Goal: Navigation & Orientation: Understand site structure

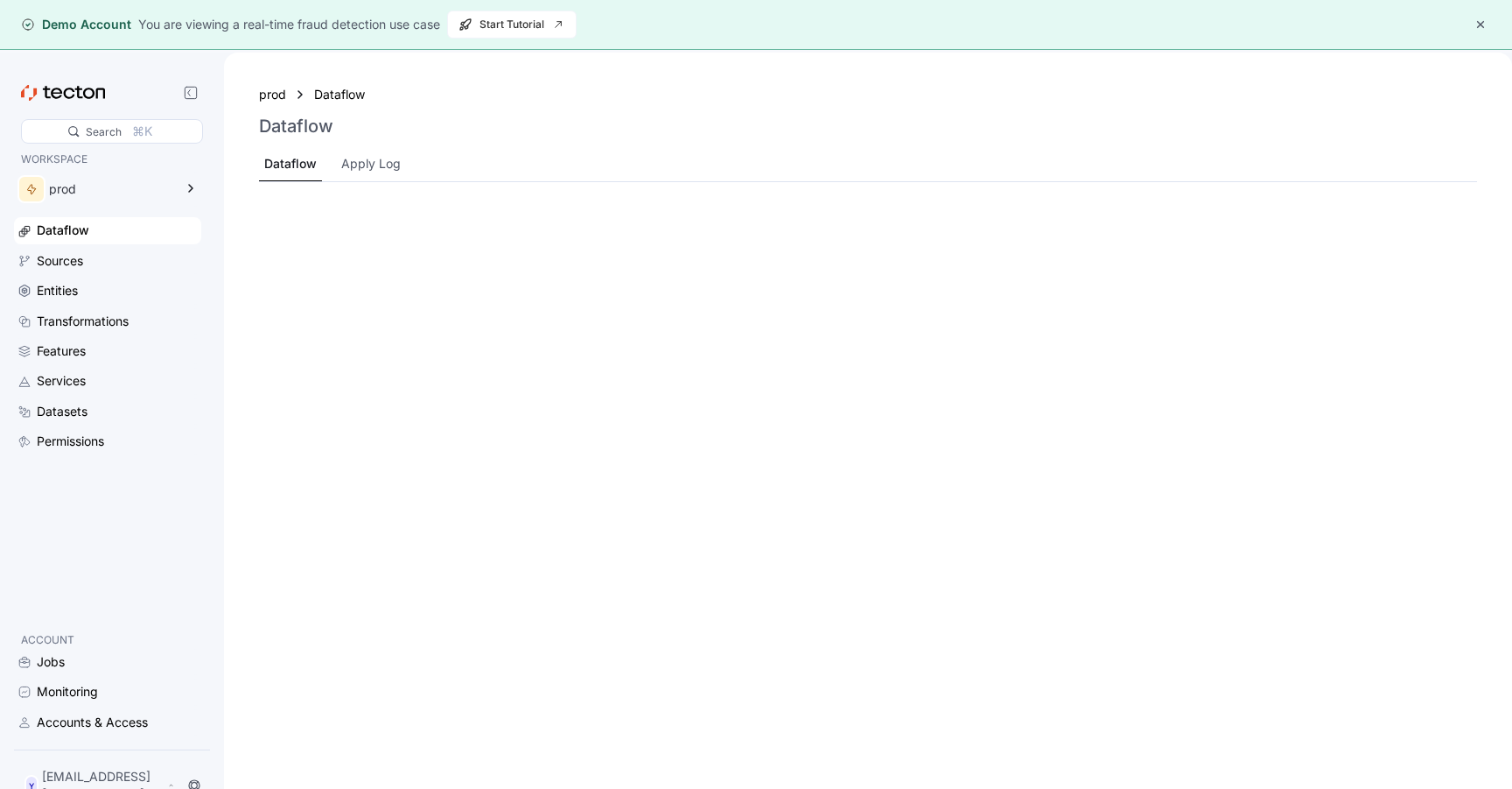
click at [1478, 23] on button "button" at bounding box center [1481, 24] width 21 height 21
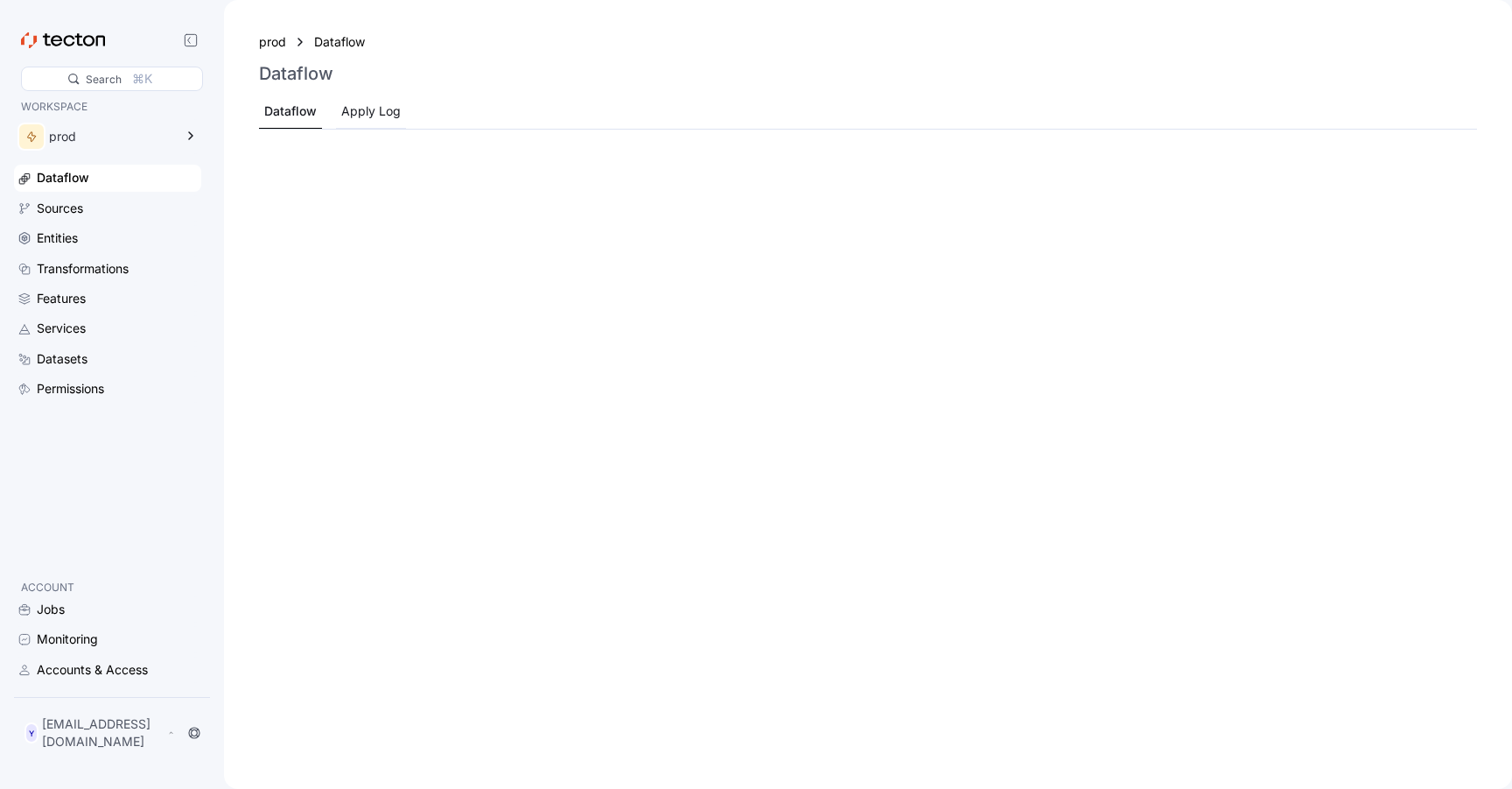
click at [348, 107] on div "Apply Log" at bounding box center [371, 111] width 60 height 19
click at [86, 267] on div "Transformations" at bounding box center [83, 269] width 92 height 19
click at [91, 245] on div "Entities" at bounding box center [117, 238] width 161 height 19
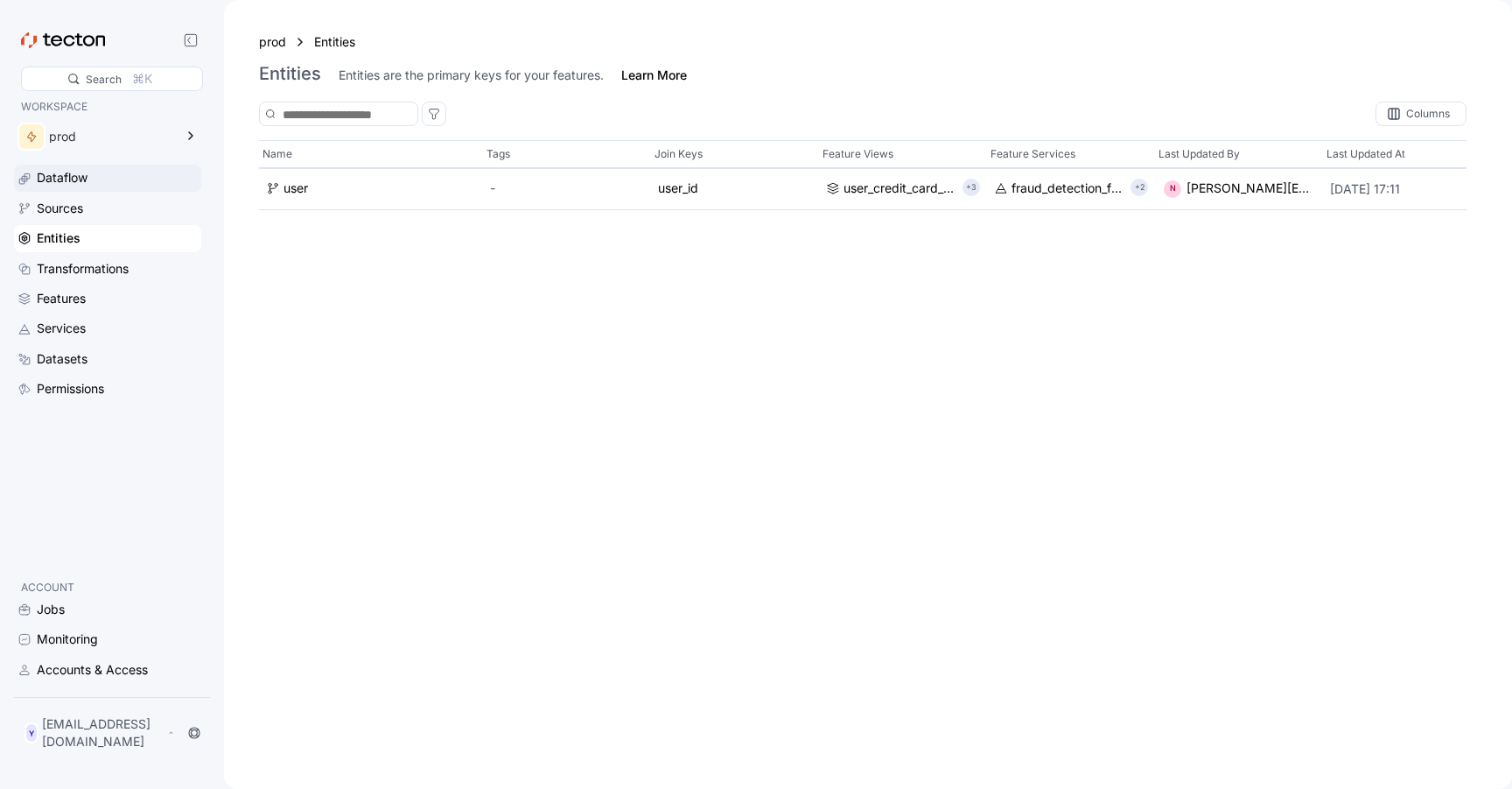
click at [157, 166] on div "Dataflow" at bounding box center [107, 177] width 187 height 26
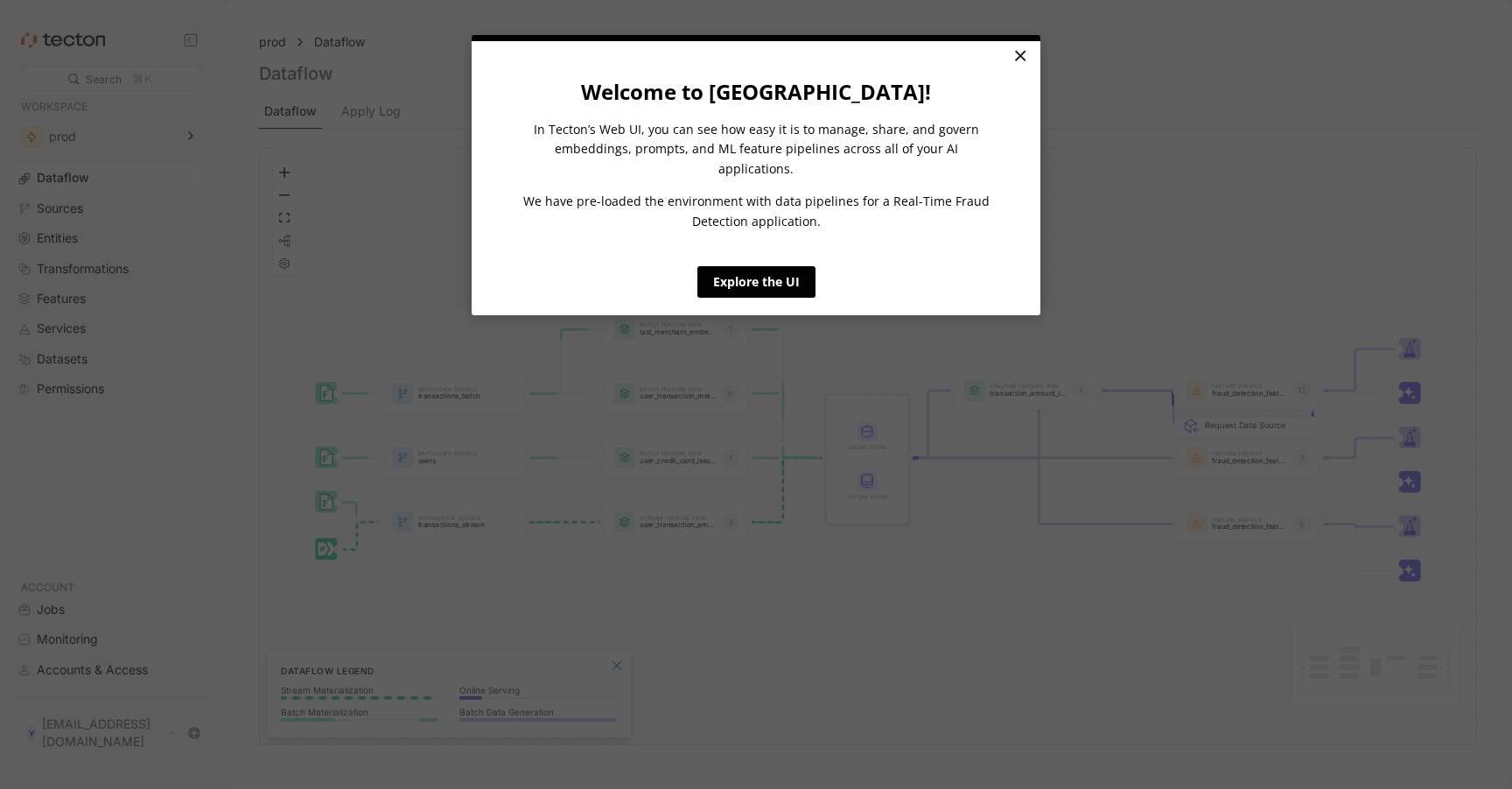
click at [1012, 66] on link "×" at bounding box center [1019, 57] width 30 height 31
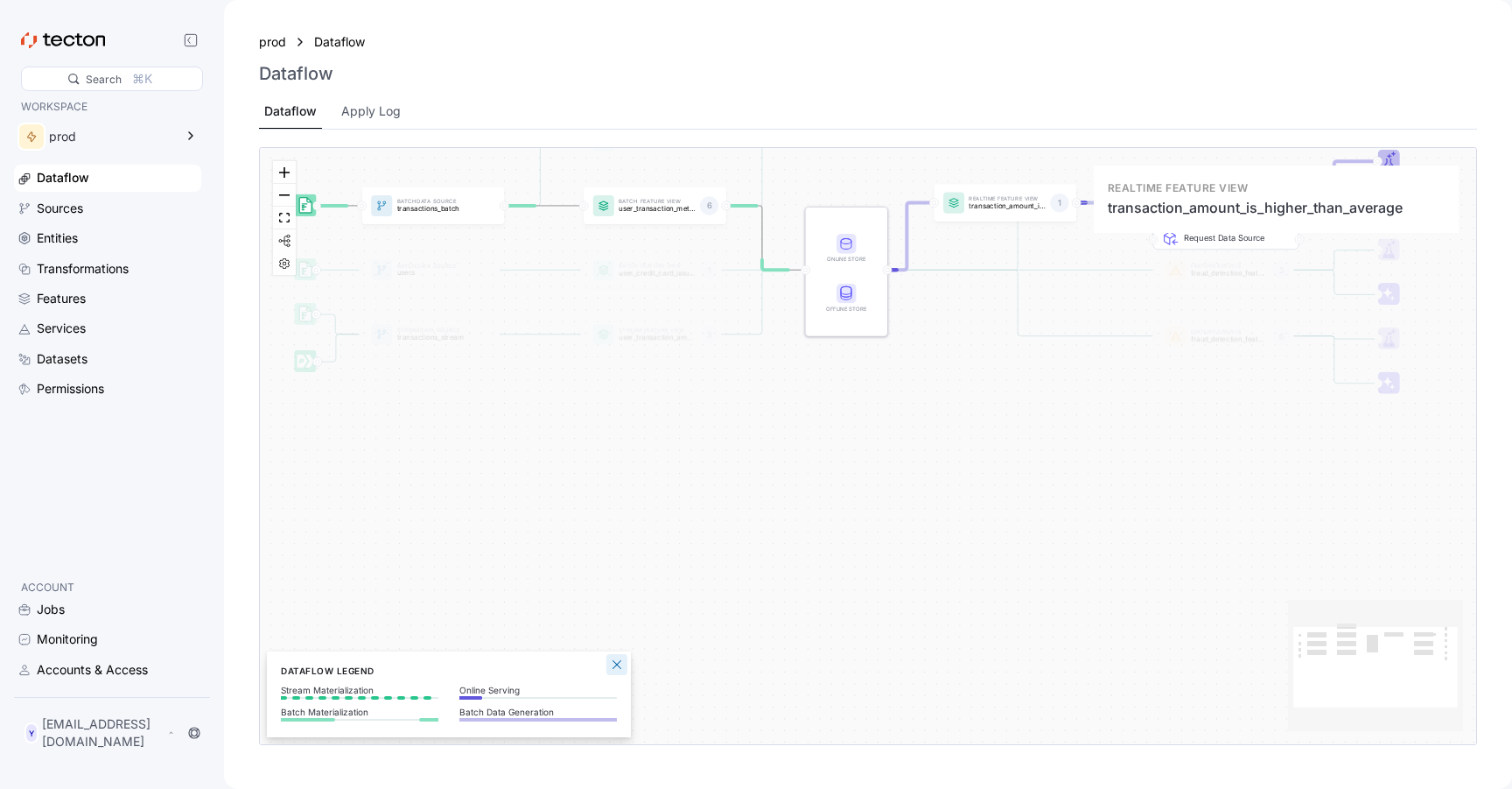
click at [624, 664] on button "Close Legend Panel" at bounding box center [616, 664] width 21 height 21
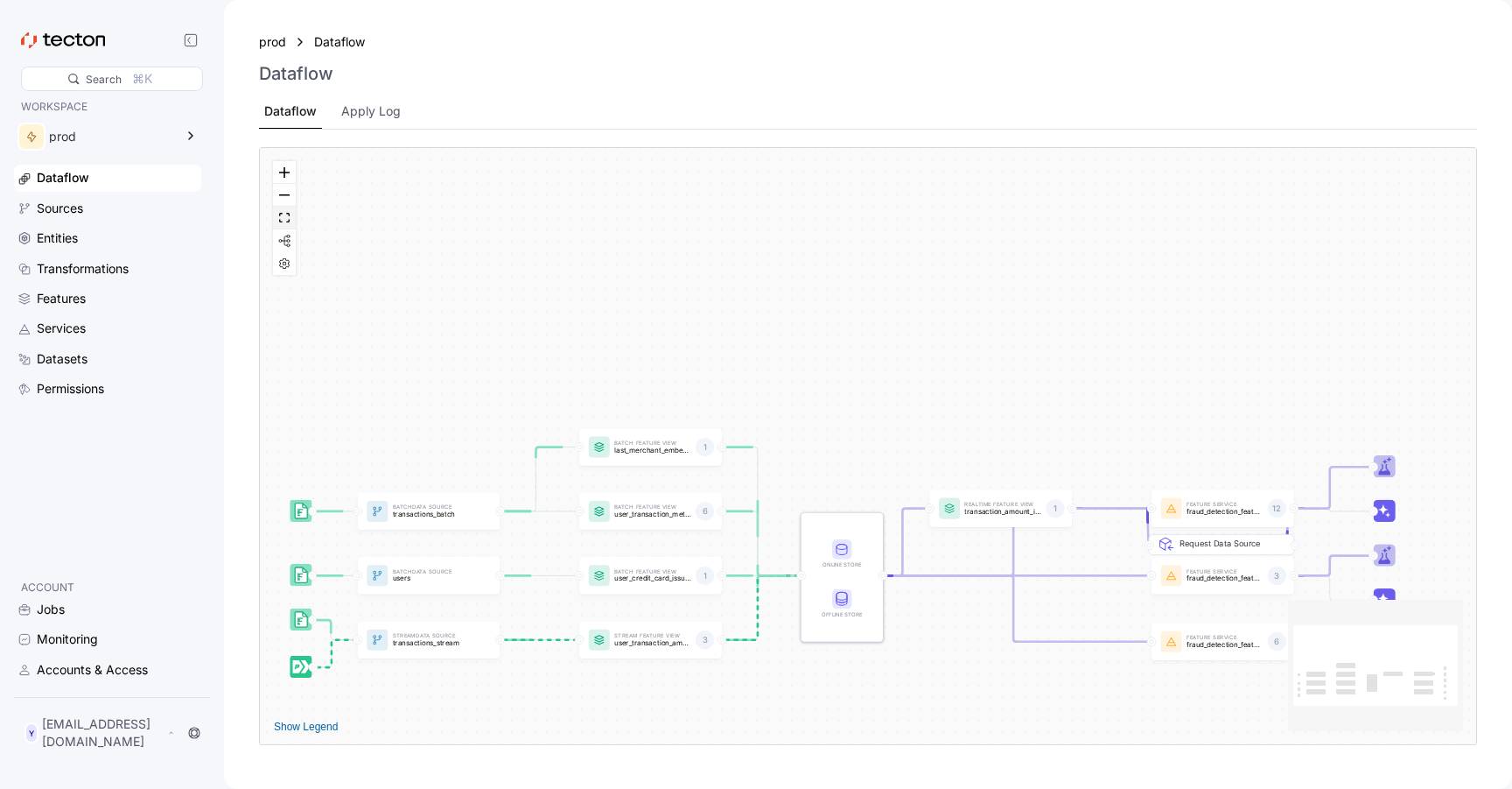
click at [280, 223] on button "fit view" at bounding box center [284, 218] width 23 height 23
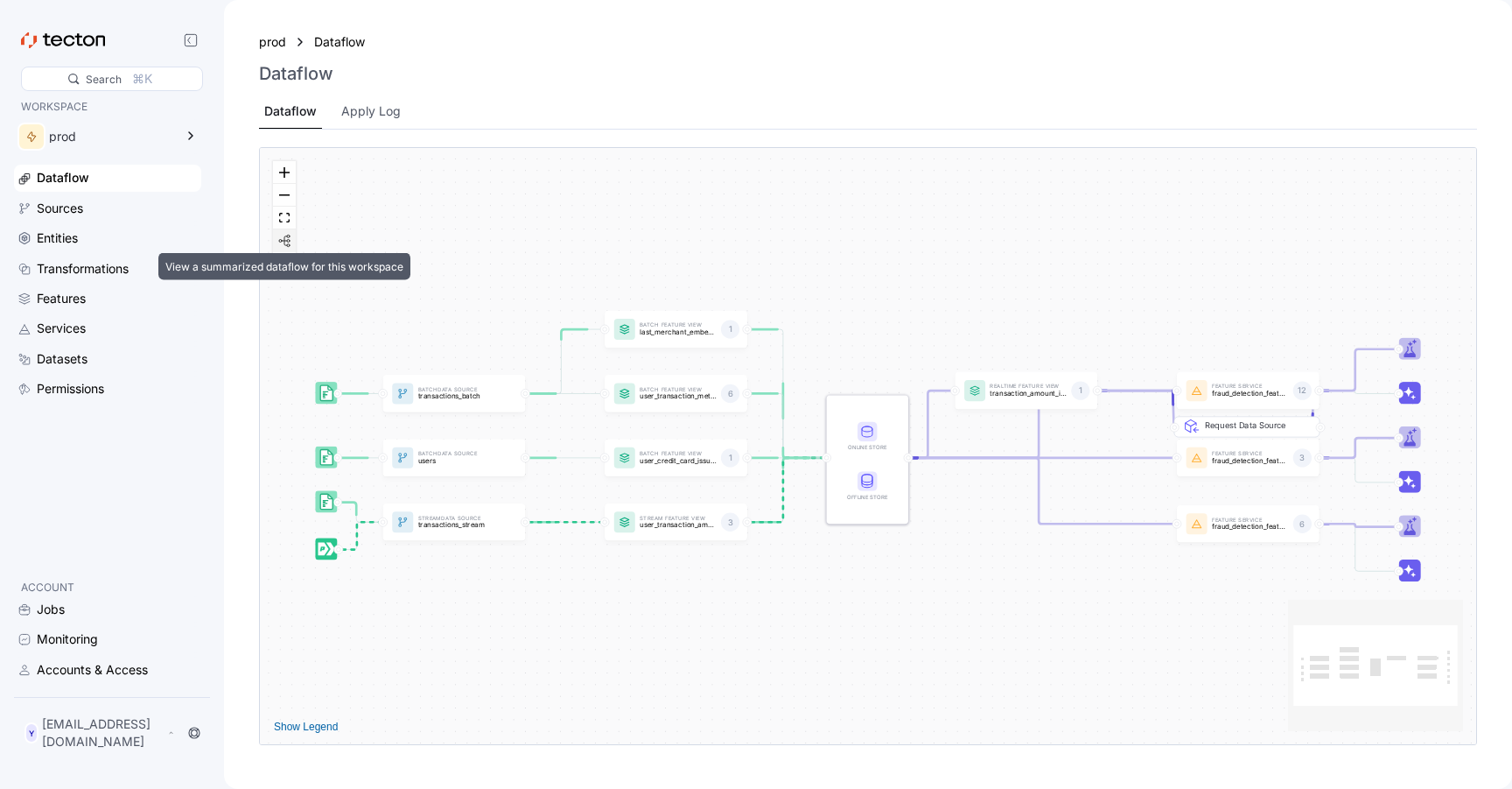
click at [284, 238] on img "React Flow controls" at bounding box center [284, 240] width 14 height 14
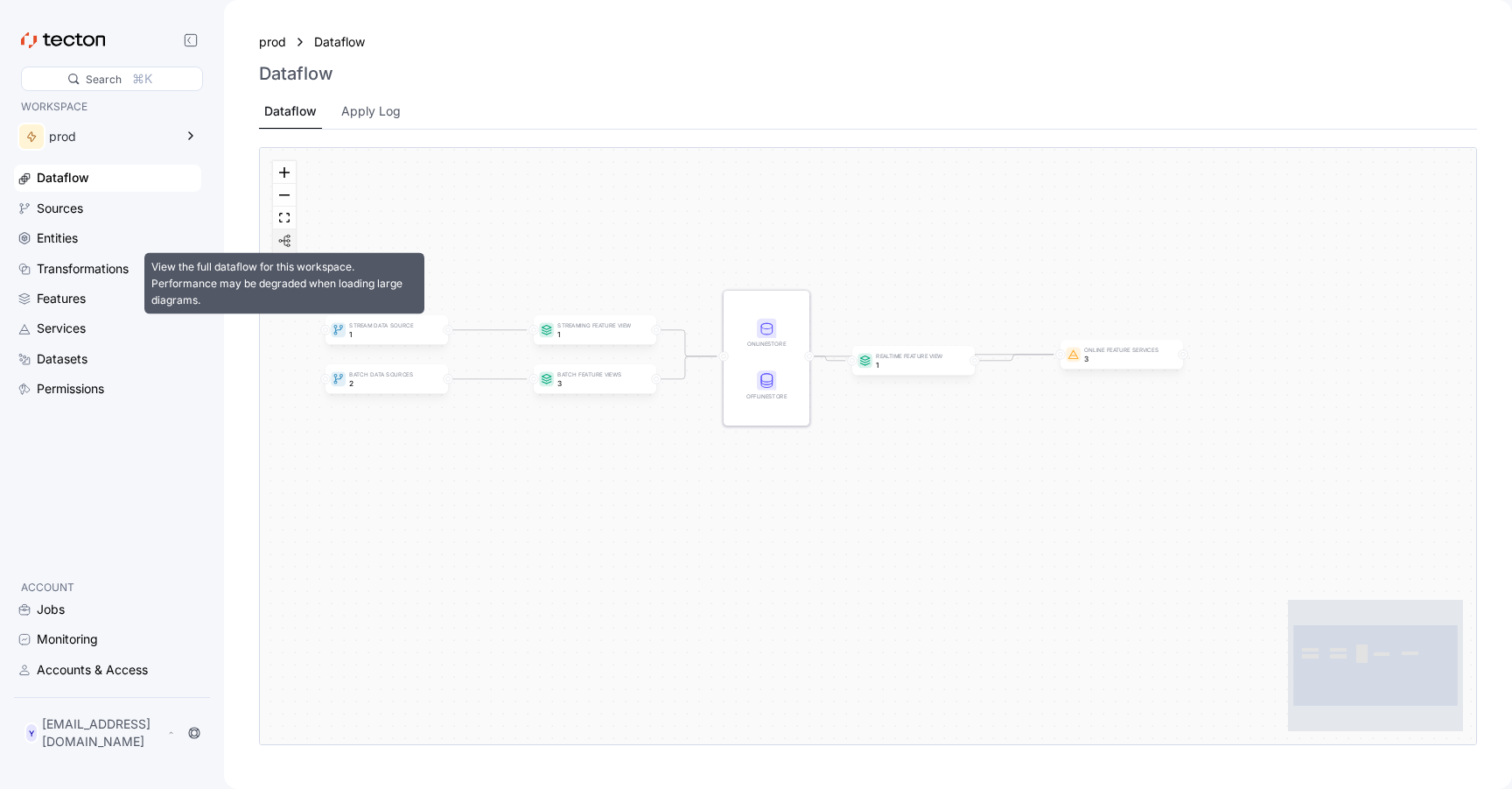
click at [284, 238] on img "React Flow controls" at bounding box center [284, 240] width 14 height 14
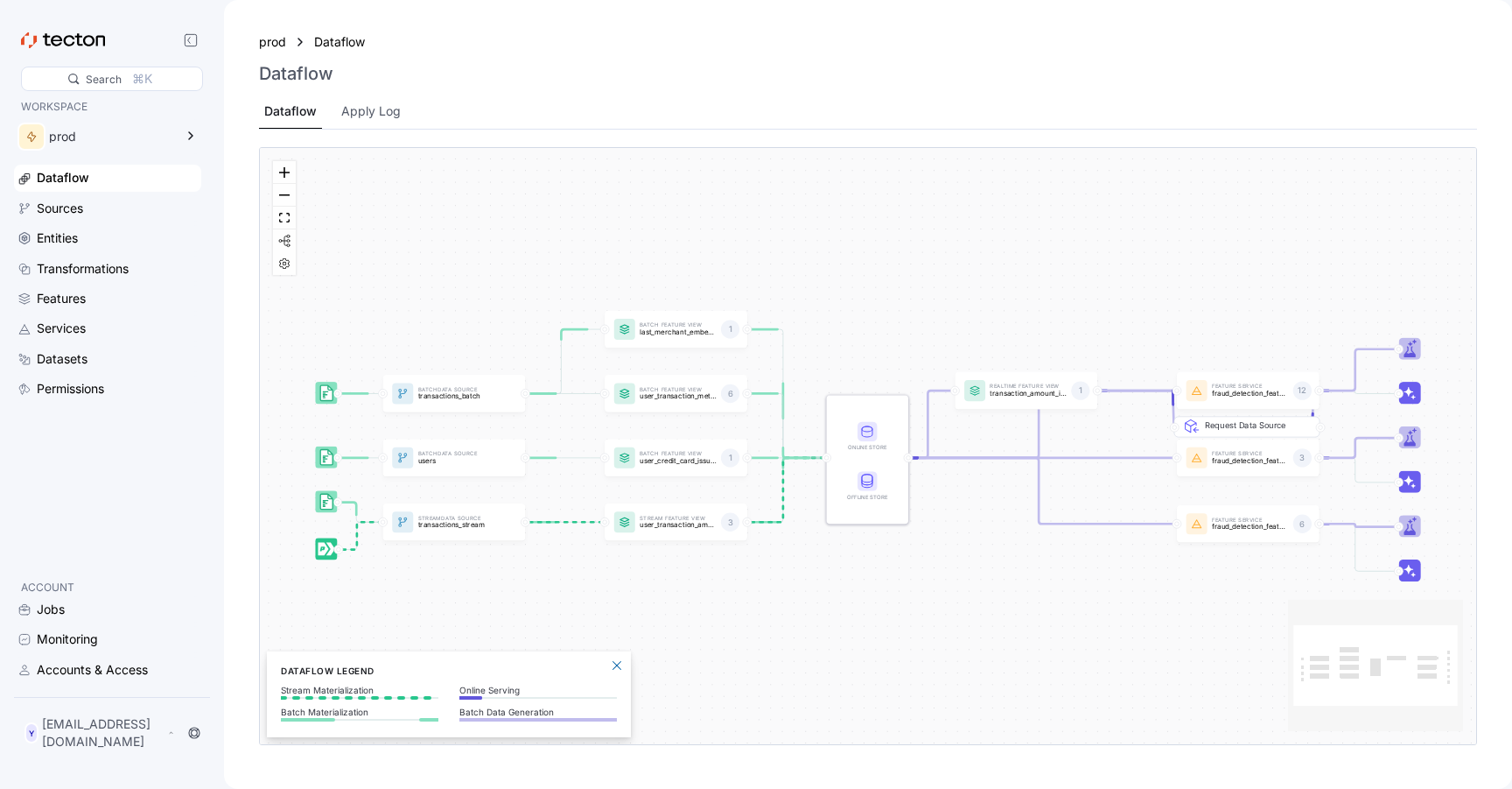
click at [524, 179] on div "Batch Data Source transactions_batch Stream Data Source transactions_stream Bat…" at bounding box center [868, 446] width 1217 height 596
click at [288, 247] on button "React Flow controls" at bounding box center [284, 241] width 23 height 23
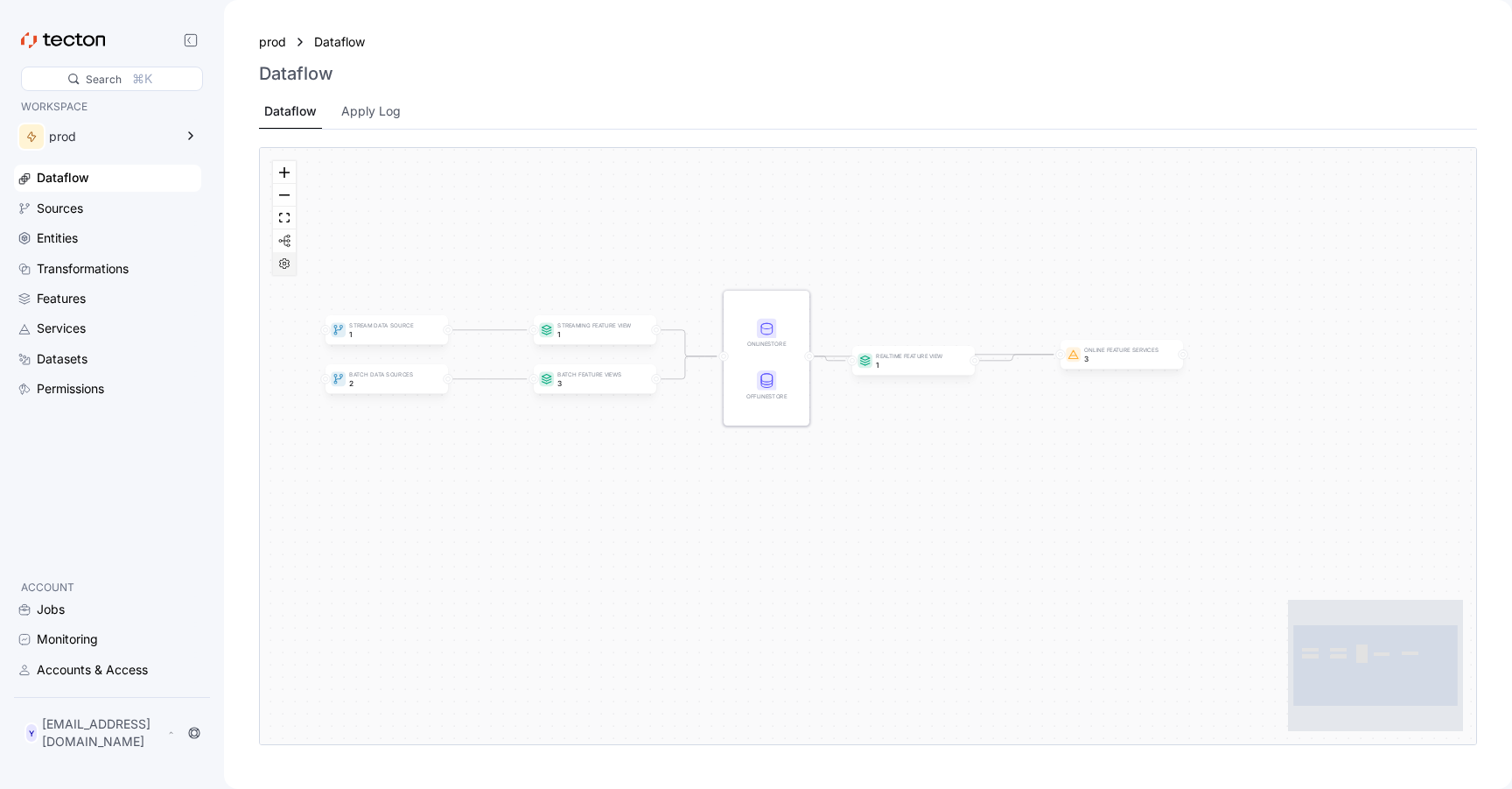
click at [283, 269] on button "React Flow controls" at bounding box center [284, 263] width 23 height 23
click at [322, 262] on icon "button" at bounding box center [318, 263] width 10 height 10
click at [284, 208] on button "fit view" at bounding box center [284, 218] width 23 height 23
click at [284, 186] on button "zoom out" at bounding box center [284, 195] width 23 height 23
drag, startPoint x: 1376, startPoint y: 662, endPoint x: 1356, endPoint y: 684, distance: 29.7
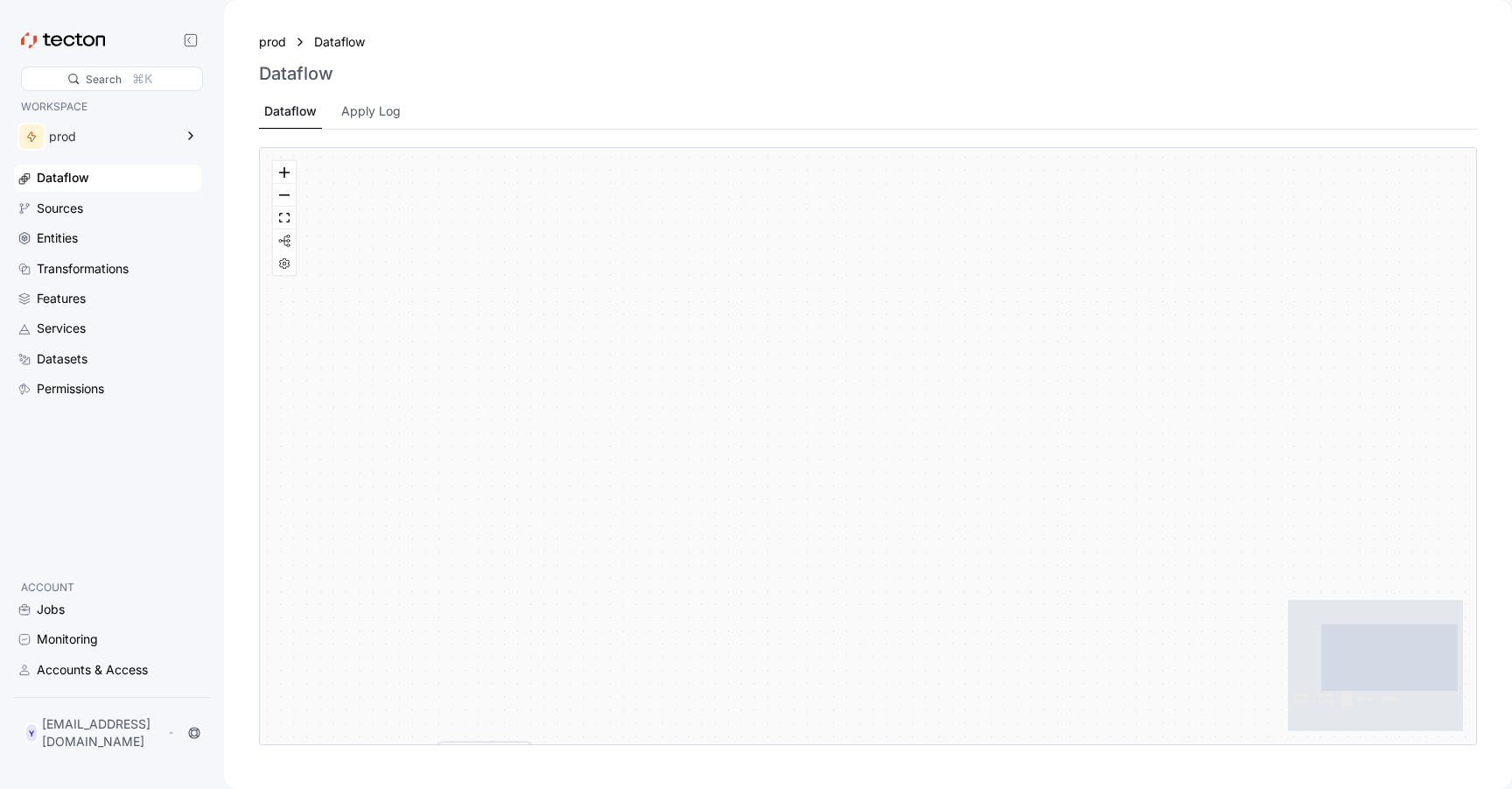
click at [1356, 684] on icon "React Flow mini map" at bounding box center [1376, 665] width 175 height 131
